Goal: Navigation & Orientation: Find specific page/section

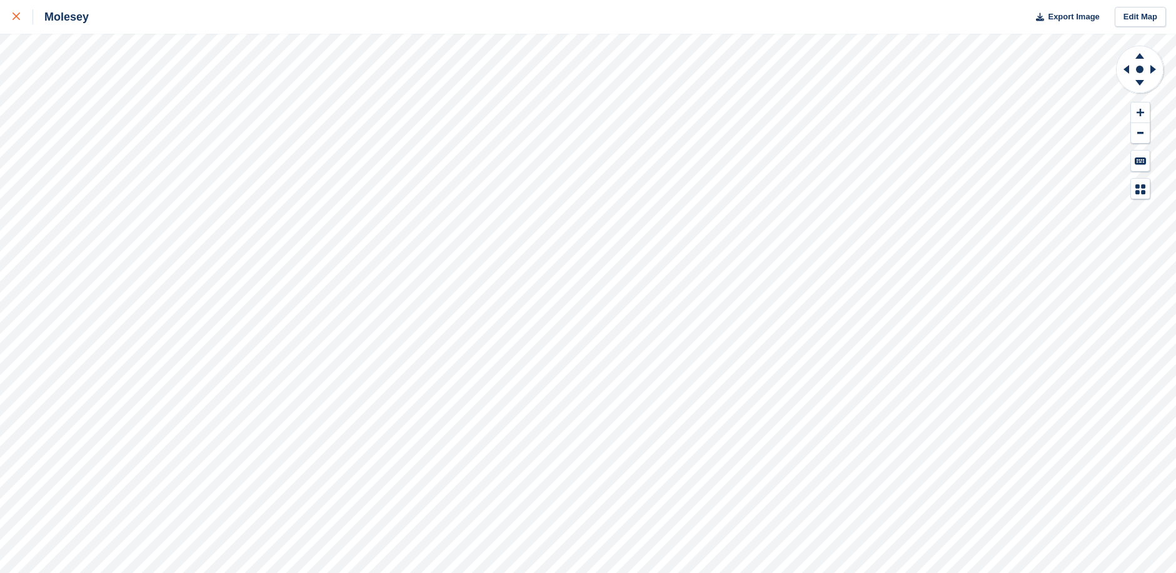
click at [12, 12] on link at bounding box center [16, 17] width 33 height 34
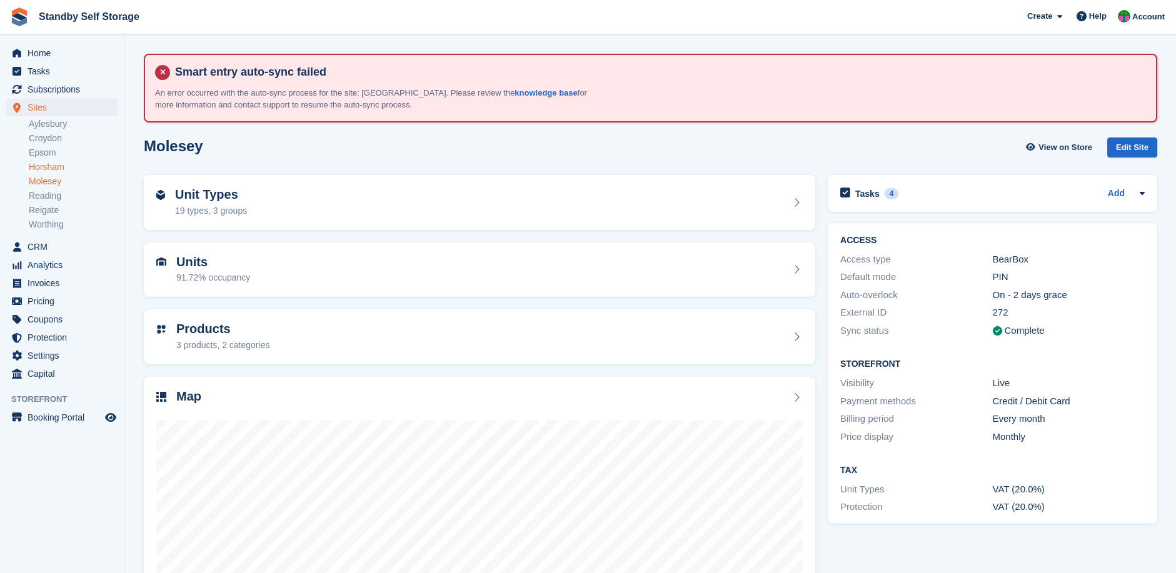
click at [53, 166] on link "Horsham" at bounding box center [73, 167] width 89 height 12
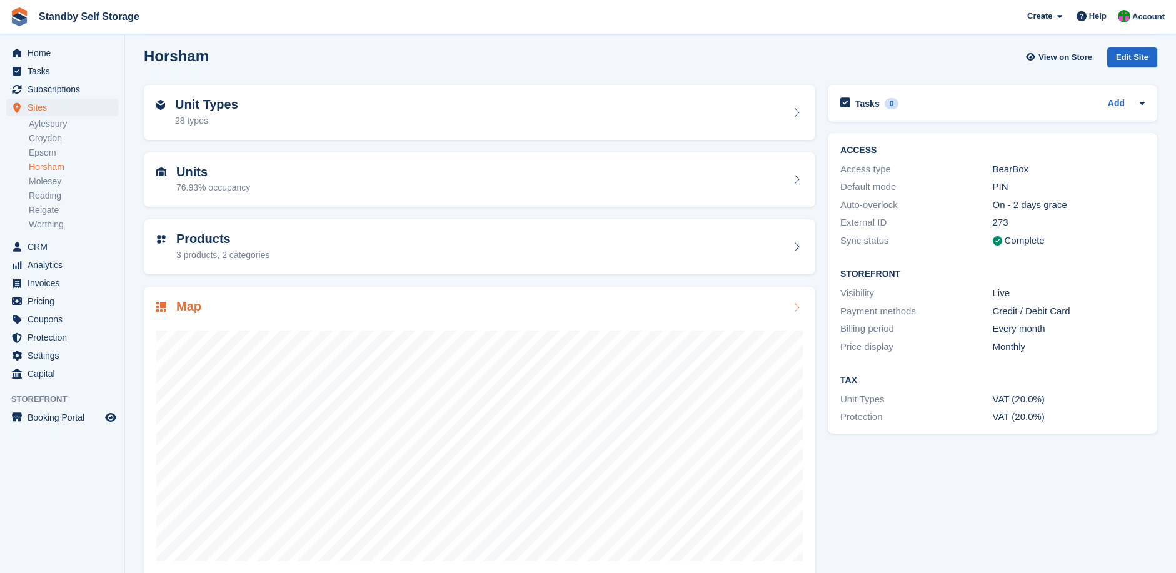
scroll to position [111, 0]
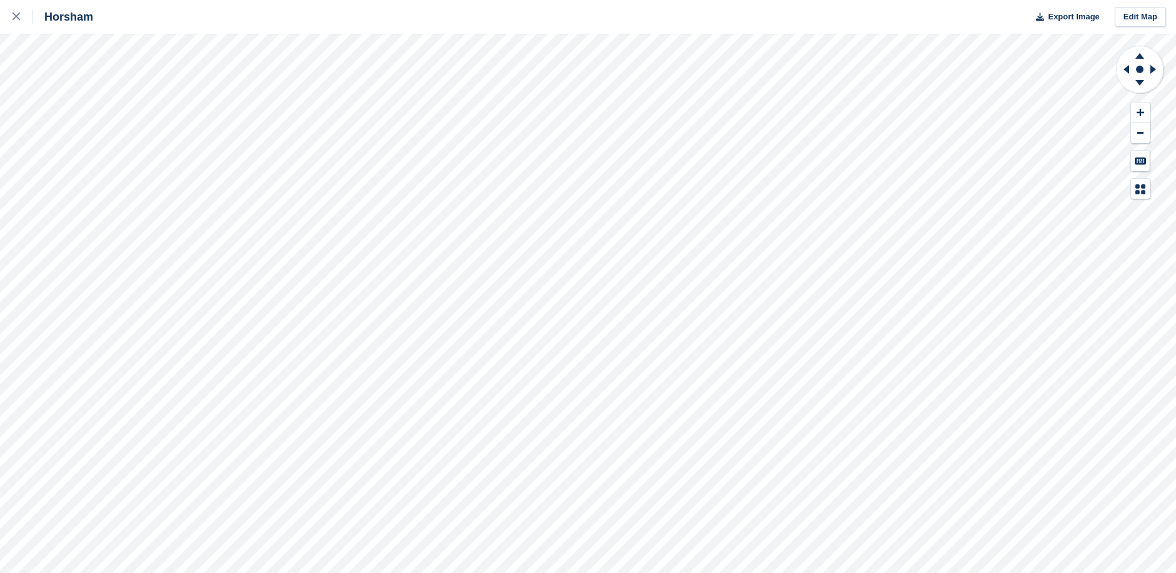
click at [97, 143] on div "Horsham Export Image Edit Map" at bounding box center [588, 286] width 1176 height 573
click at [1139, 83] on icon at bounding box center [1139, 83] width 9 height 6
click at [1136, 81] on icon at bounding box center [1139, 83] width 9 height 6
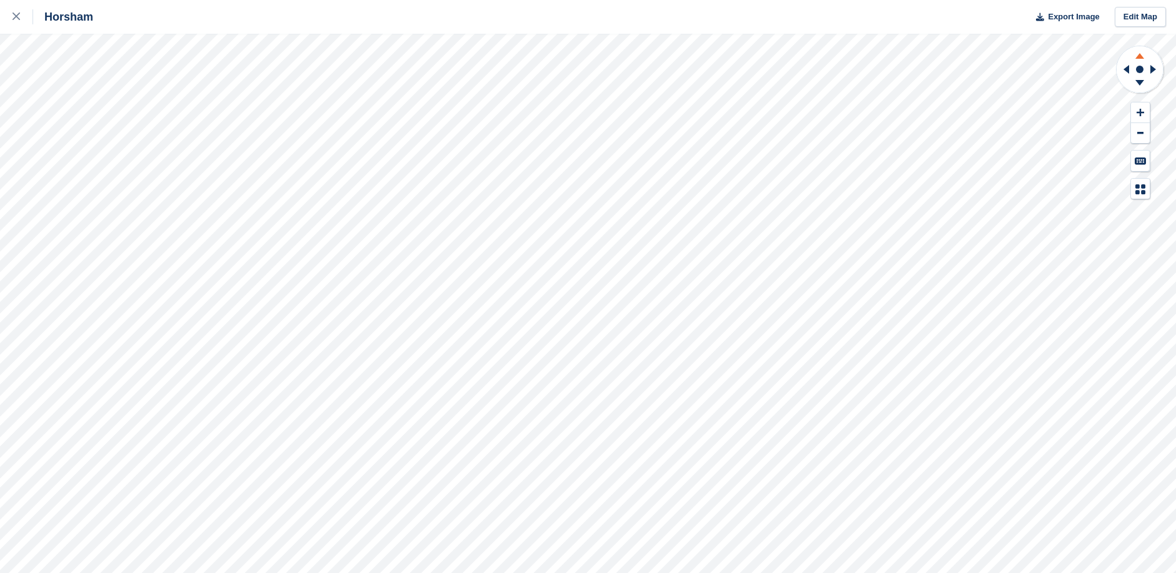
click at [1138, 59] on icon at bounding box center [1139, 56] width 9 height 6
click at [1153, 66] on icon at bounding box center [1155, 69] width 16 height 33
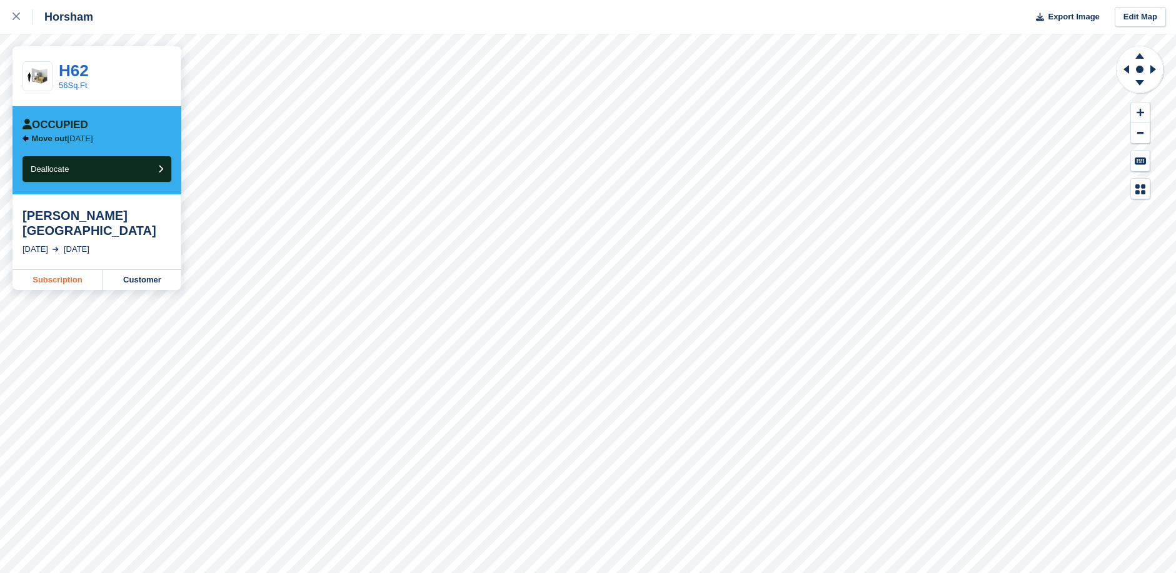
click at [59, 270] on link "Subscription" at bounding box center [58, 280] width 91 height 20
click at [133, 270] on link "Customer" at bounding box center [142, 280] width 78 height 20
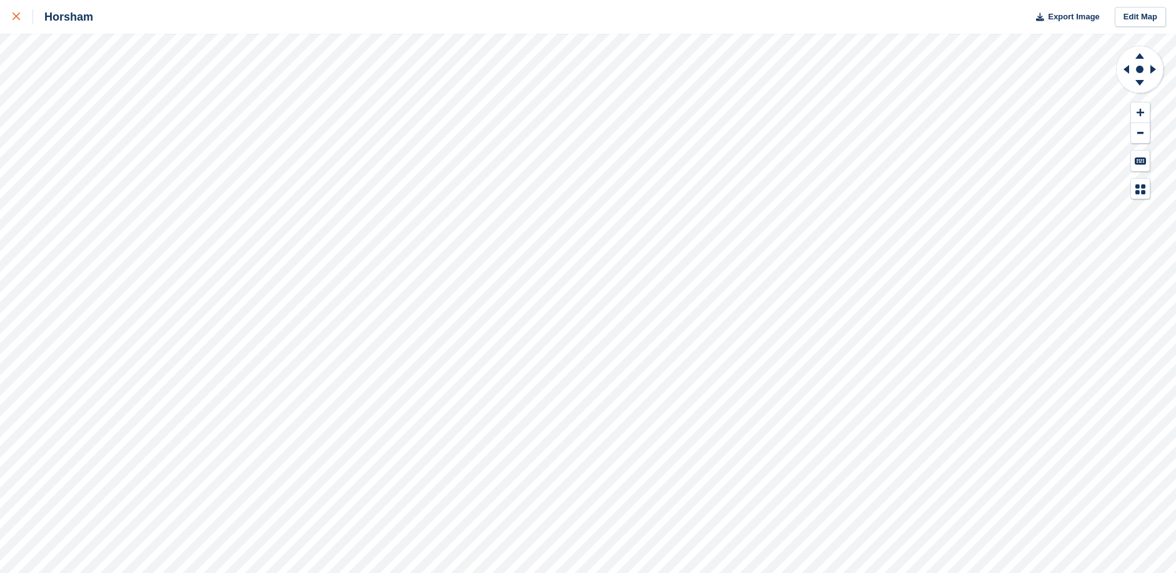
click at [16, 15] on icon at bounding box center [17, 17] width 8 height 8
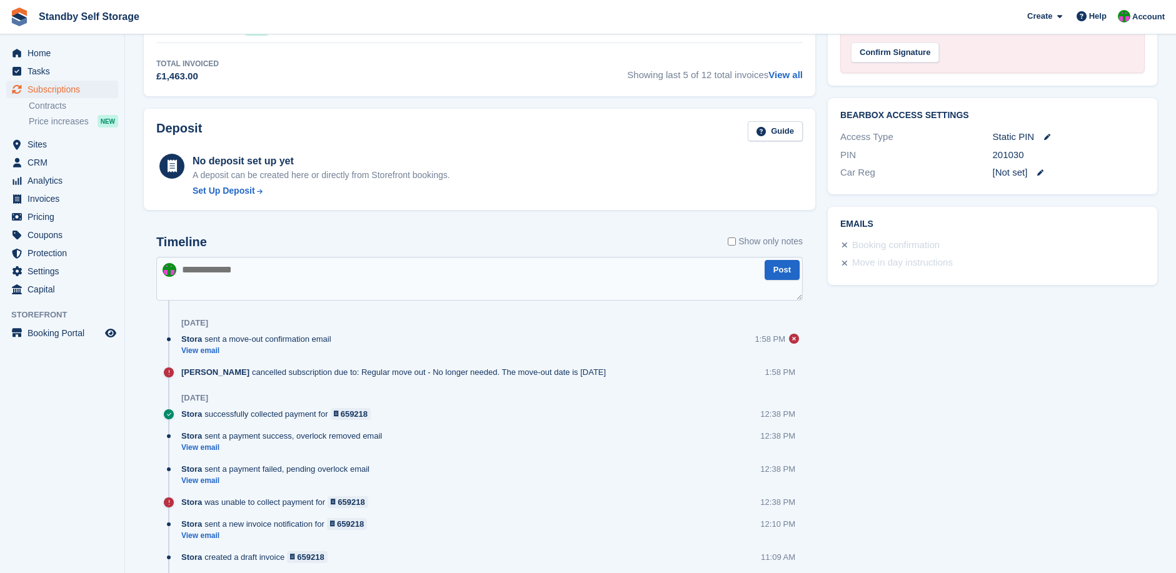
scroll to position [729, 0]
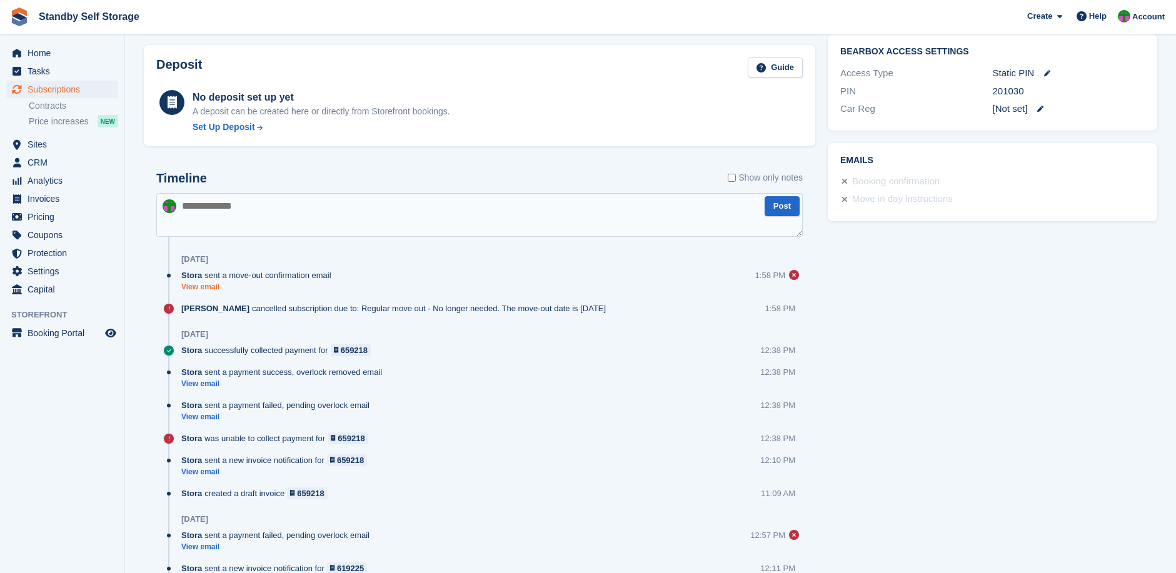
click at [199, 286] on link "View email" at bounding box center [259, 287] width 156 height 11
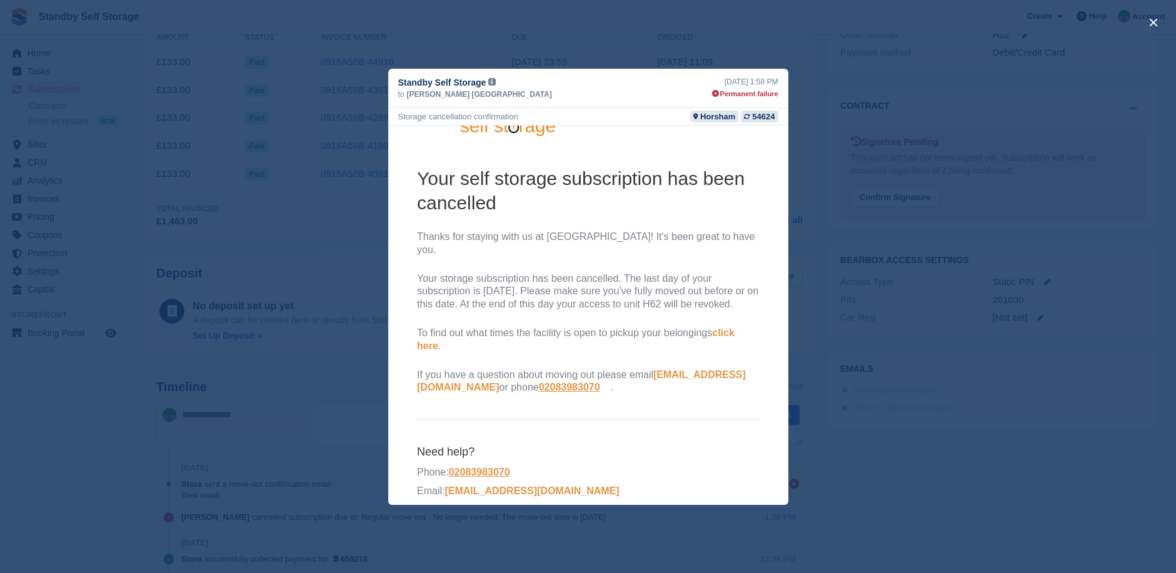
scroll to position [71, 0]
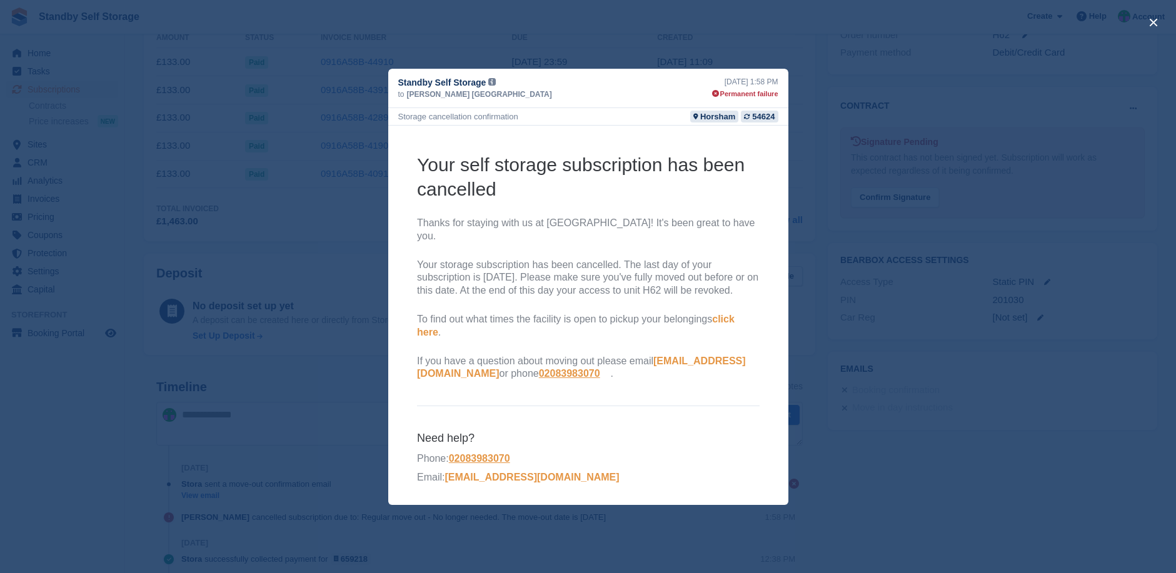
click at [856, 261] on div "close" at bounding box center [588, 286] width 1176 height 573
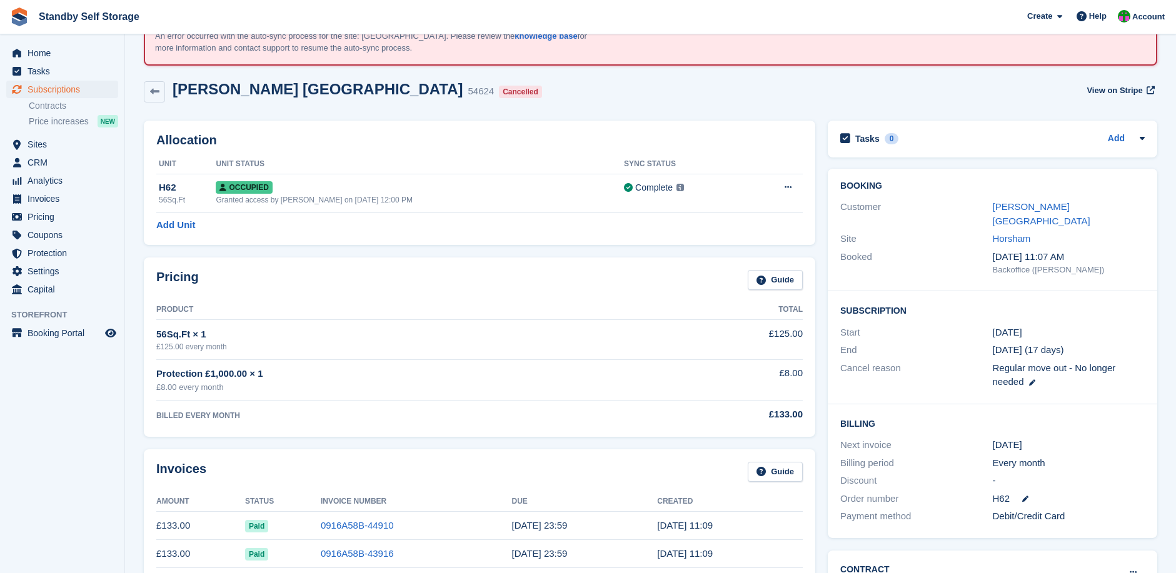
scroll to position [42, 0]
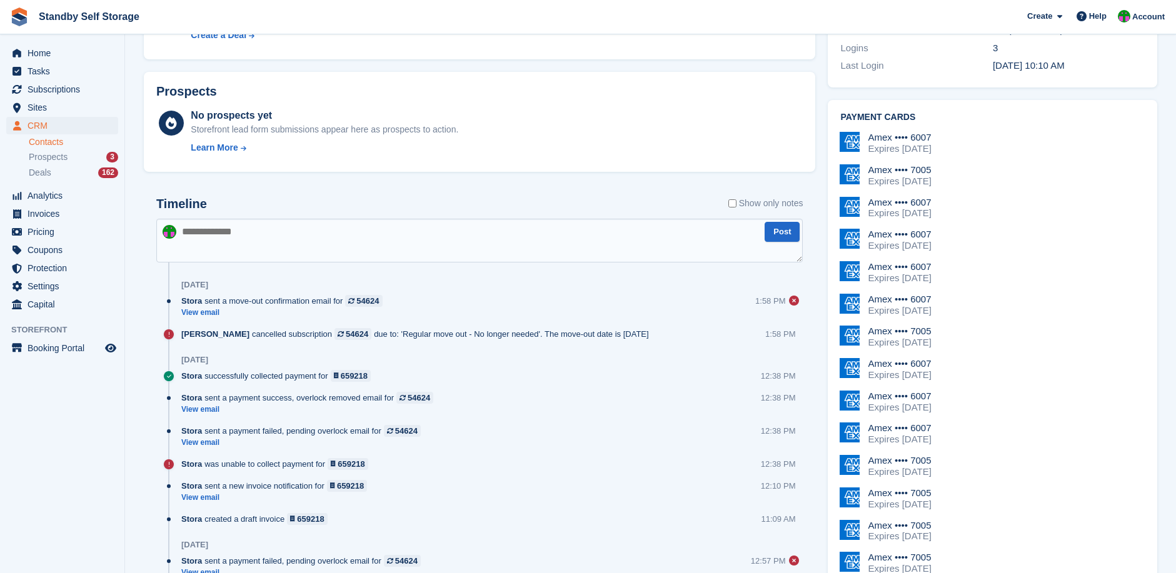
scroll to position [688, 0]
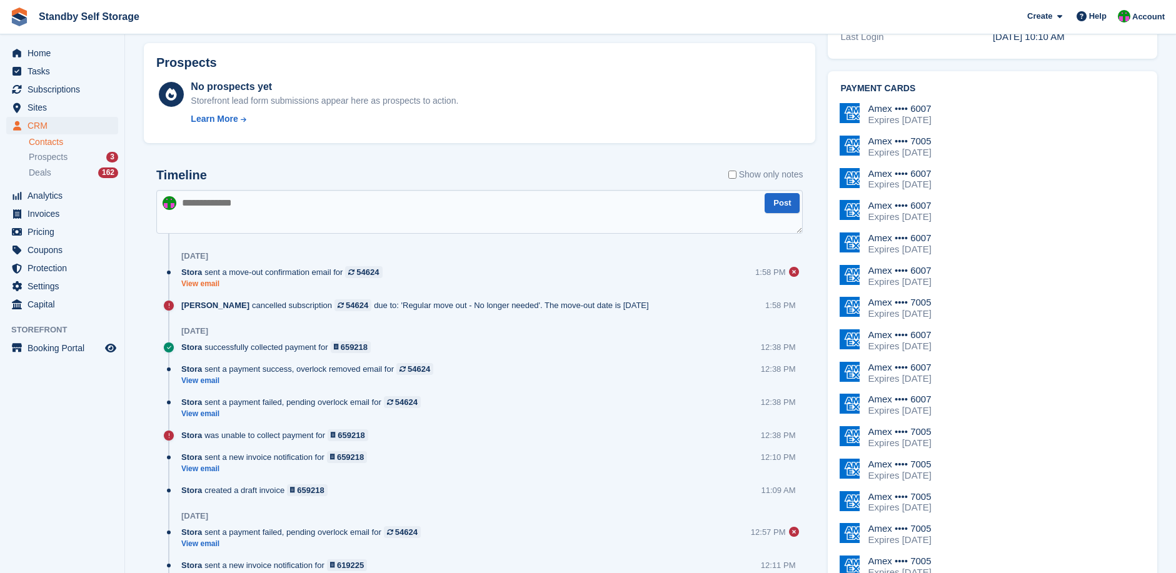
click at [207, 283] on link "View email" at bounding box center [285, 284] width 208 height 11
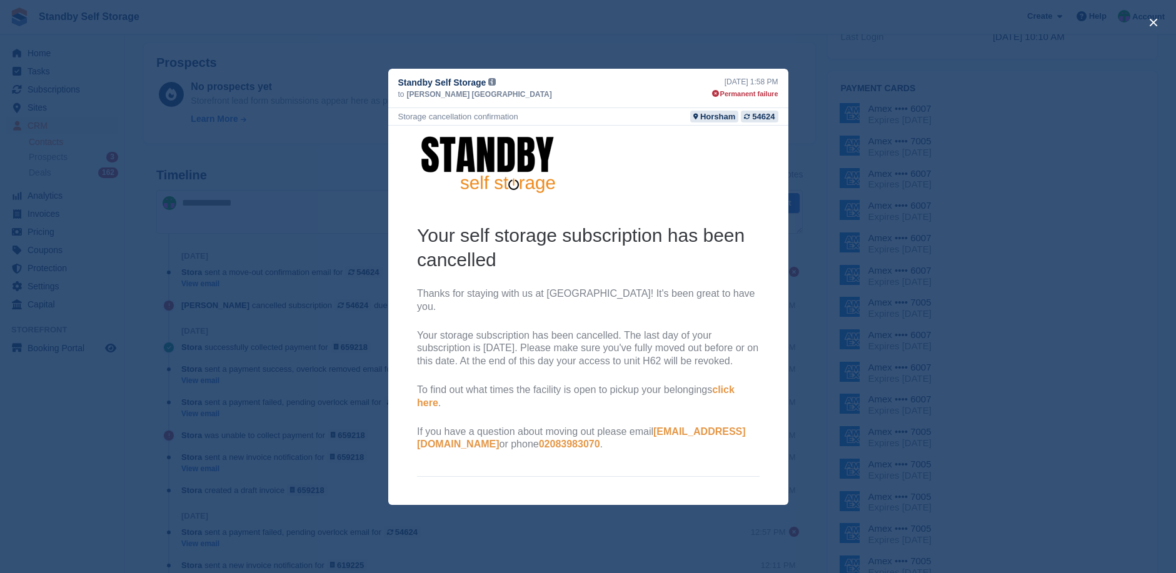
scroll to position [0, 0]
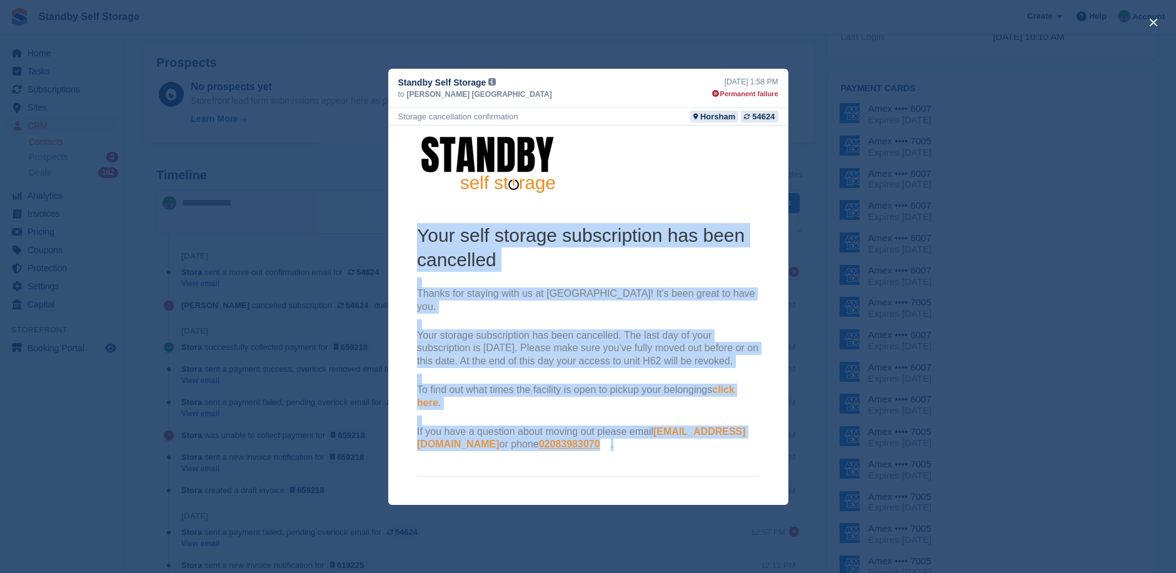
drag, startPoint x: 416, startPoint y: 231, endPoint x: 709, endPoint y: 442, distance: 361.0
click at [709, 442] on th "Your self storage subscription has been cancelled Thanks for staying with us at…" at bounding box center [587, 340] width 343 height 234
copy th "Your self storage subscription has been cancelled Thanks for staying with us at…"
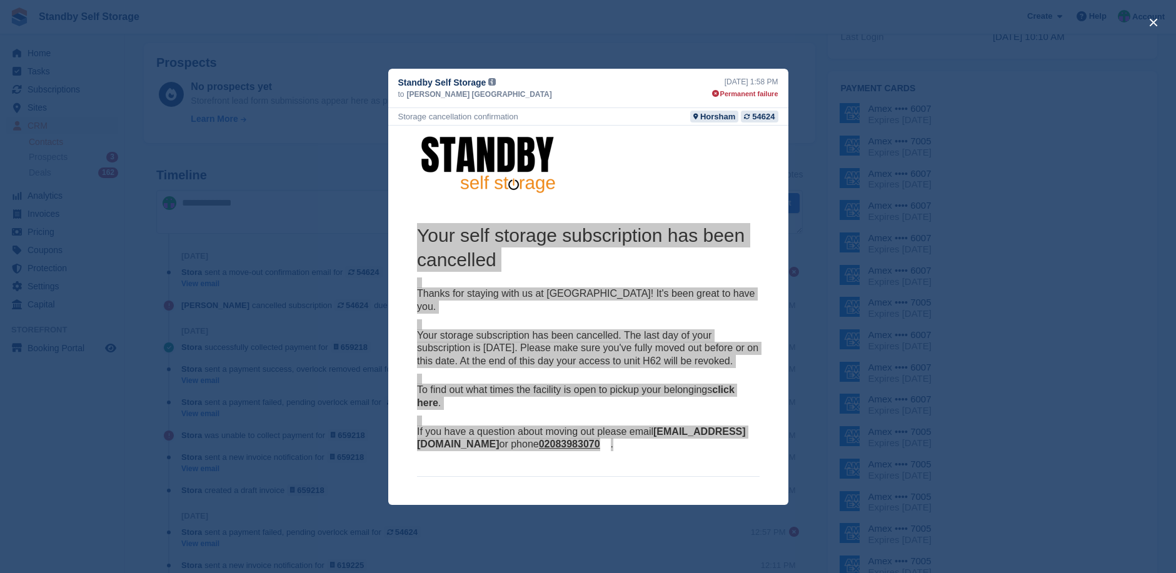
click at [1036, 292] on div "close" at bounding box center [588, 286] width 1176 height 573
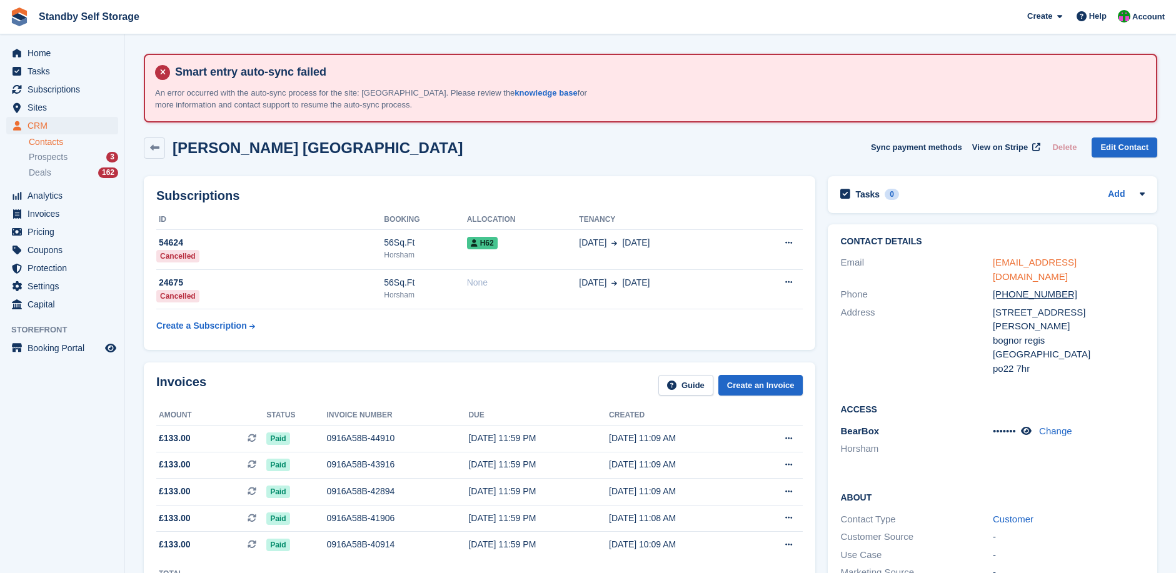
click at [1025, 262] on link "selina888@btinternet.com" at bounding box center [1035, 269] width 84 height 25
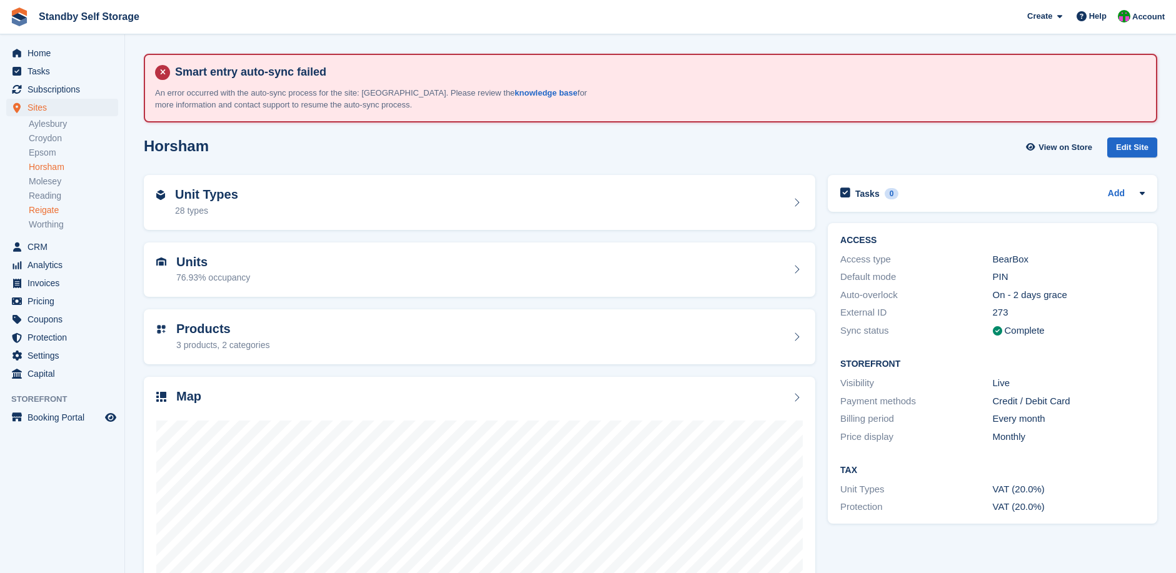
click at [46, 209] on link "Reigate" at bounding box center [73, 210] width 89 height 12
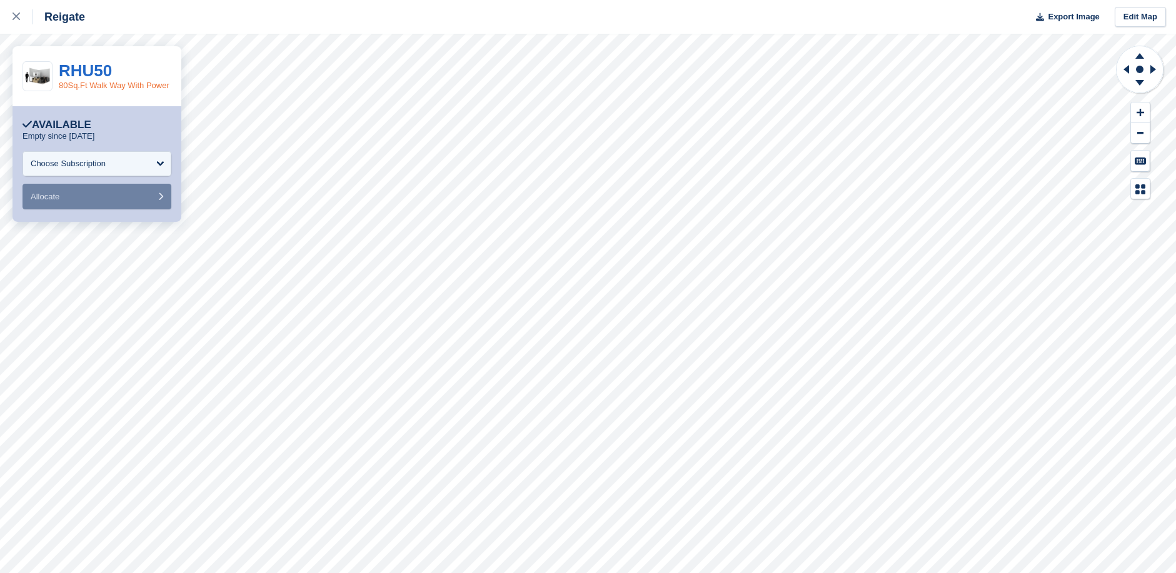
click at [93, 87] on link "80Sq.Ft Walk Way With Power" at bounding box center [114, 85] width 111 height 9
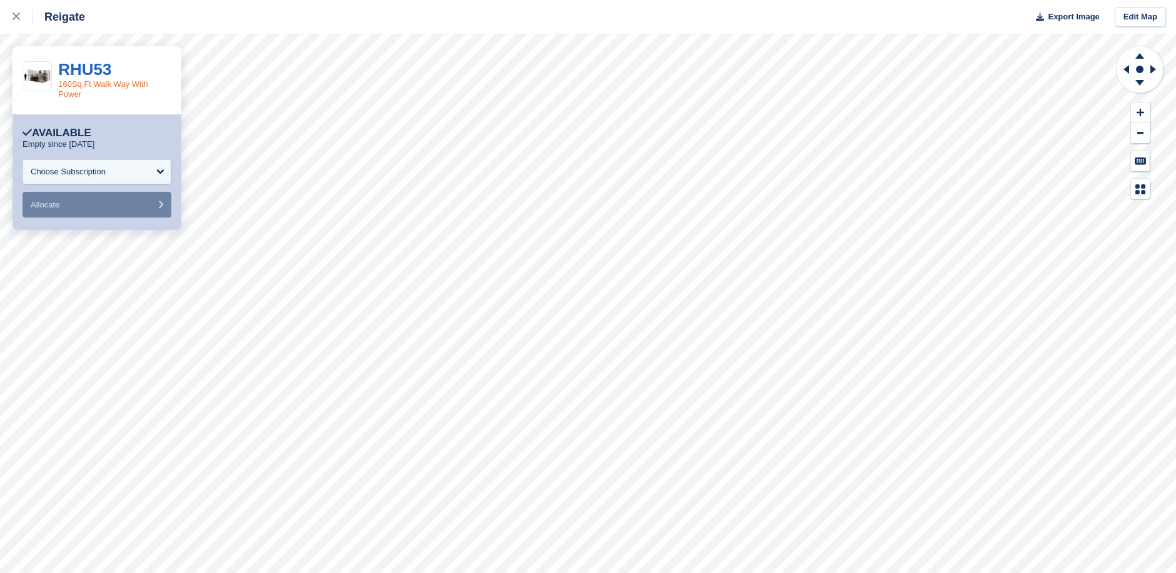
click at [96, 81] on link "160Sq.Ft Walk Way With Power" at bounding box center [103, 88] width 90 height 19
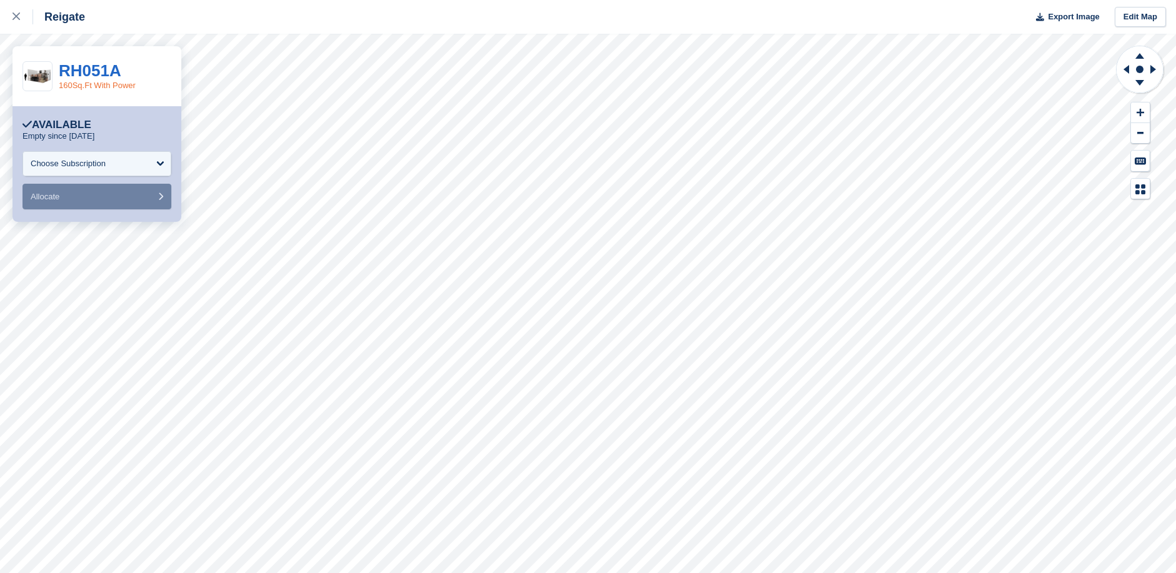
click at [83, 86] on link "160Sq.Ft With Power" at bounding box center [97, 85] width 77 height 9
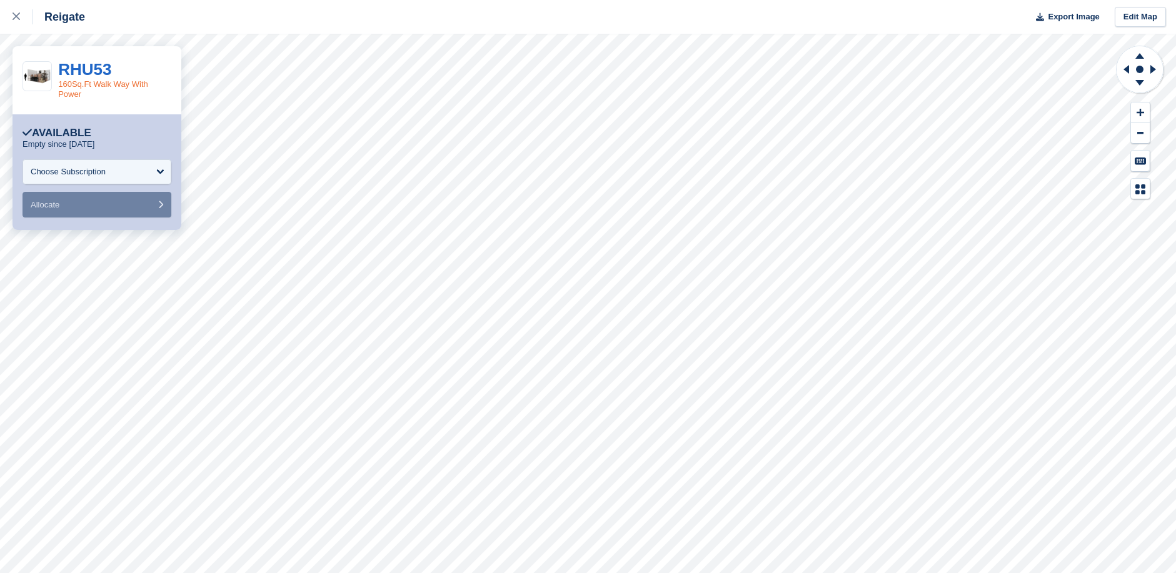
click at [88, 83] on link "160Sq.Ft Walk Way With Power" at bounding box center [103, 88] width 90 height 19
